Goal: Task Accomplishment & Management: Use online tool/utility

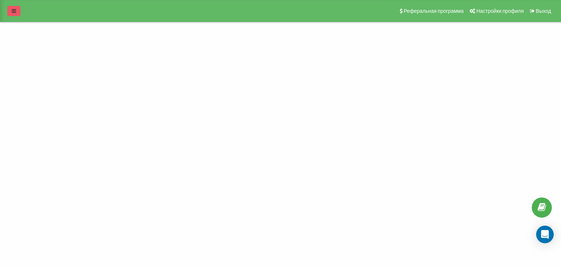
click at [11, 14] on link at bounding box center [13, 11] width 13 height 10
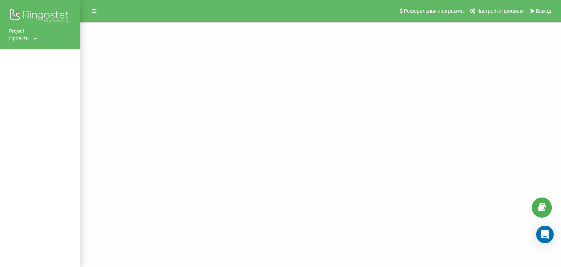
click at [26, 39] on div "Проекты" at bounding box center [19, 38] width 20 height 7
click at [19, 51] on link "[DOMAIN_NAME]" at bounding box center [32, 49] width 35 height 6
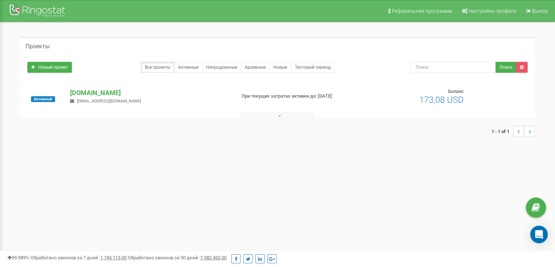
click at [285, 115] on button at bounding box center [277, 114] width 73 height 5
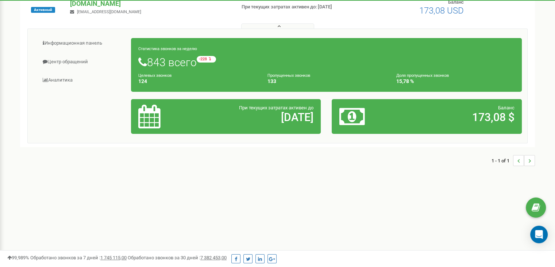
scroll to position [35, 0]
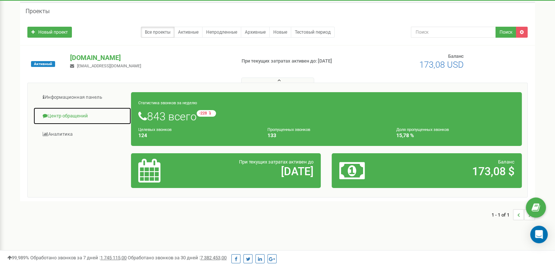
click at [77, 113] on link "Центр обращений" at bounding box center [82, 116] width 98 height 18
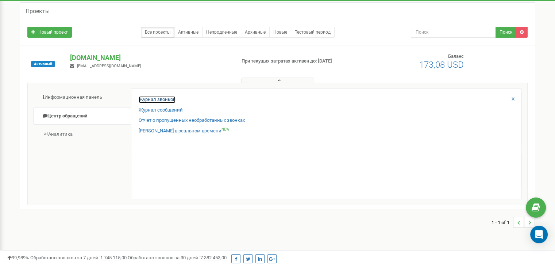
click at [158, 98] on link "Журнал звонков" at bounding box center [157, 99] width 37 height 7
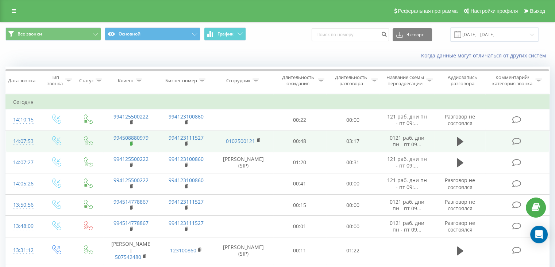
click at [132, 142] on rect at bounding box center [131, 143] width 2 height 3
